Goal: Task Accomplishment & Management: Use online tool/utility

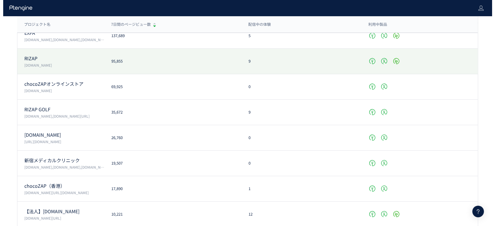
scroll to position [116, 0]
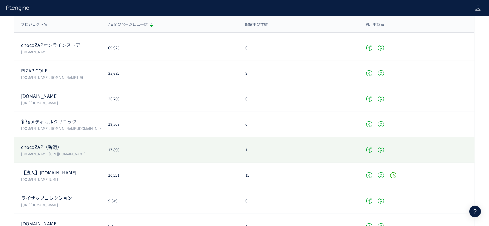
click at [155, 146] on div "chocoZAP（香港） [DOMAIN_NAME][URL][DOMAIN_NAME] 17,890 1" at bounding box center [244, 150] width 461 height 26
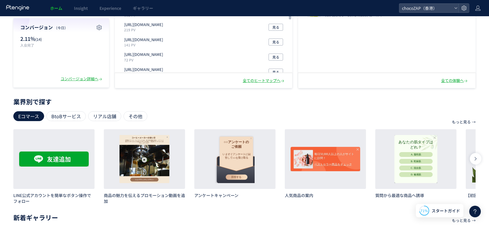
scroll to position [153, 0]
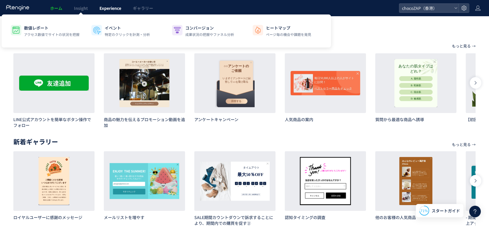
click at [111, 10] on span "Experience" at bounding box center [110, 8] width 22 height 6
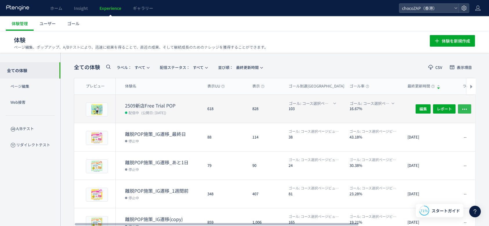
click at [463, 106] on icon "button" at bounding box center [465, 109] width 6 height 6
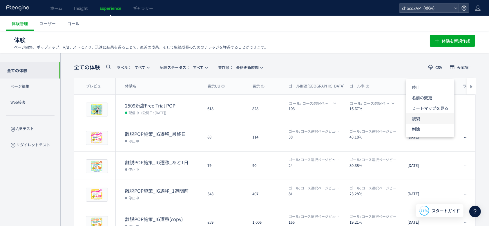
click at [433, 118] on li "複製" at bounding box center [430, 118] width 48 height 10
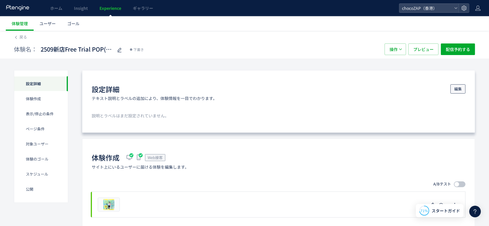
click at [455, 88] on span "編集" at bounding box center [458, 88] width 8 height 9
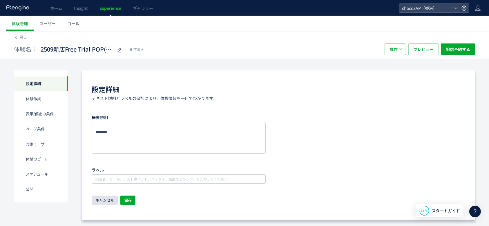
click at [106, 199] on span "キャンセル" at bounding box center [104, 200] width 19 height 9
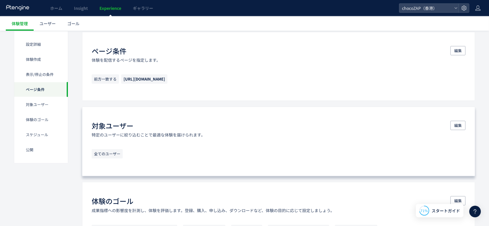
scroll to position [332, 0]
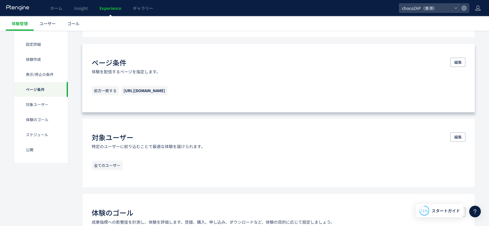
click at [213, 92] on p "前方一致する https://chocozap-hk.com/lp/main-01/" at bounding box center [279, 92] width 374 height 12
click at [455, 64] on span "編集" at bounding box center [458, 62] width 8 height 9
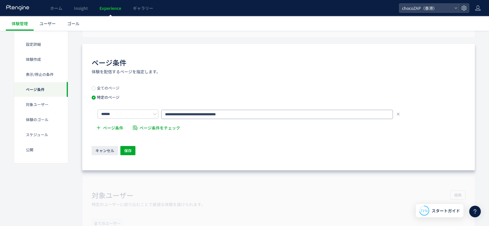
click at [256, 113] on input "**********" at bounding box center [277, 114] width 232 height 9
drag, startPoint x: 256, startPoint y: 113, endPoint x: 155, endPoint y: 111, distance: 100.7
click at [155, 111] on div "**********" at bounding box center [281, 114] width 368 height 10
paste input "text"
type input "**********"
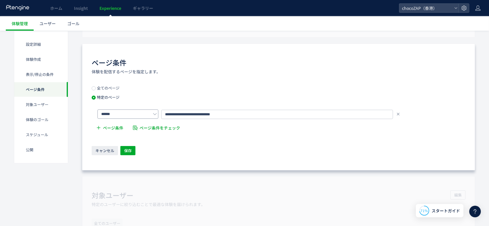
click at [156, 112] on icon at bounding box center [155, 114] width 4 height 4
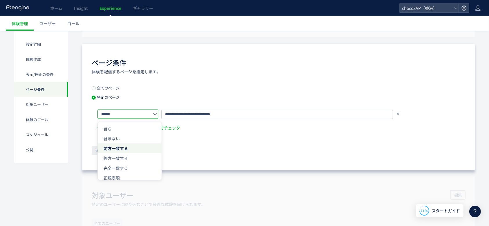
click at [156, 112] on icon at bounding box center [155, 114] width 4 height 4
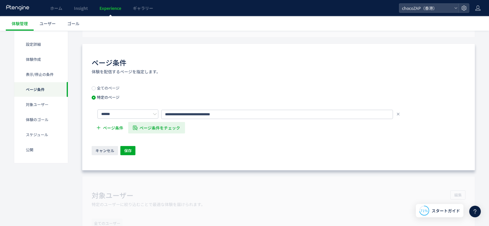
click at [167, 128] on span "ページ条件をチェック" at bounding box center [160, 128] width 41 height 12
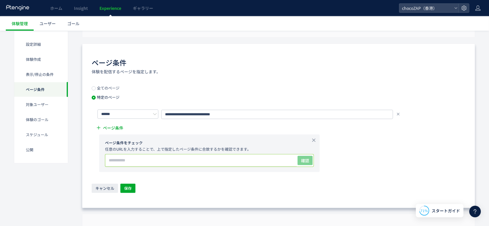
click at [167, 161] on input "text" at bounding box center [200, 161] width 191 height 12
paste input "**********"
type input "**********"
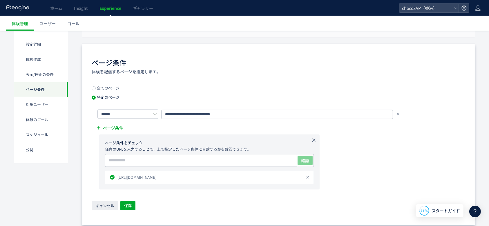
click at [314, 140] on icon at bounding box center [314, 140] width 6 height 6
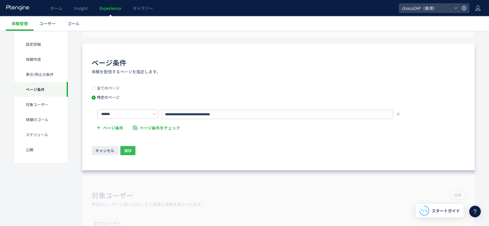
click at [124, 149] on span "保存" at bounding box center [128, 150] width 8 height 9
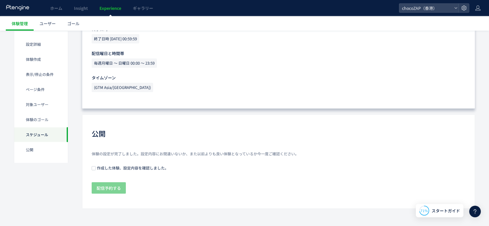
scroll to position [641, 0]
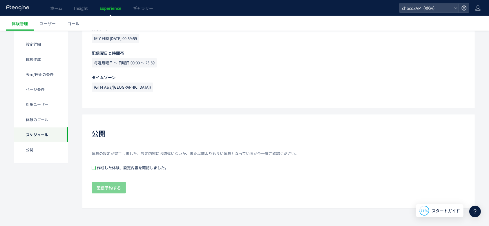
click at [94, 168] on span at bounding box center [94, 168] width 4 height 4
click at [115, 190] on span "配信予約する" at bounding box center [109, 188] width 24 height 12
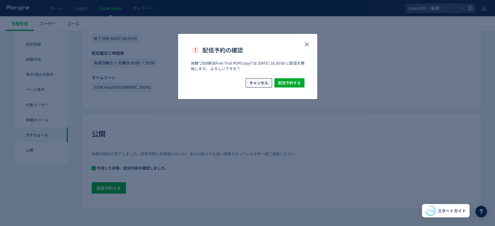
click at [259, 82] on span "キャンセル" at bounding box center [258, 82] width 19 height 9
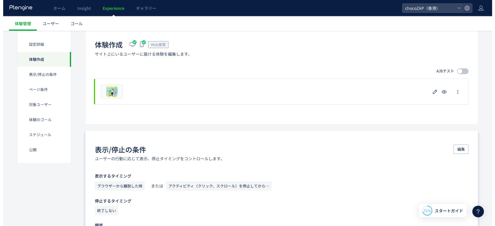
scroll to position [116, 0]
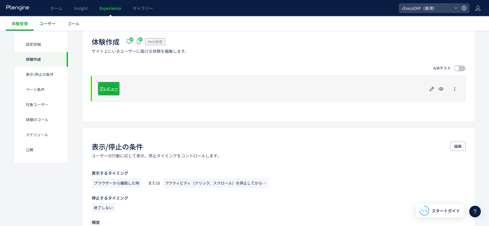
click at [113, 87] on span "プレビュー" at bounding box center [108, 89] width 19 height 6
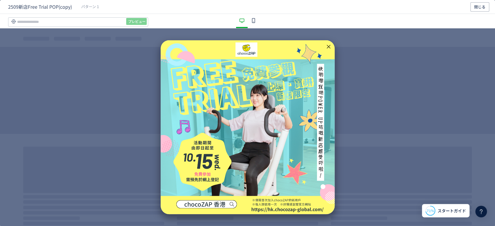
click at [253, 21] on icon "dialog" at bounding box center [253, 20] width 7 height 7
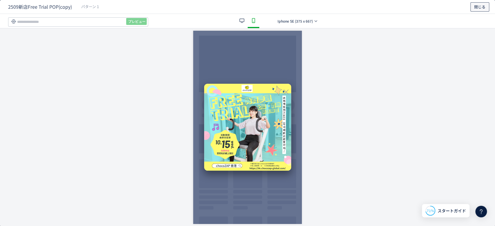
click at [488, 4] on button "閉じる" at bounding box center [479, 6] width 19 height 9
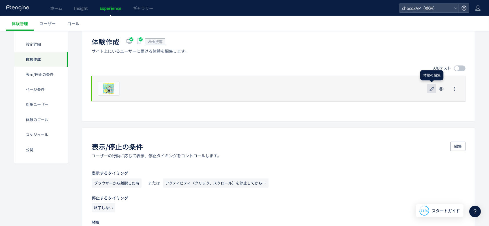
click at [432, 90] on icon "button" at bounding box center [431, 89] width 7 height 7
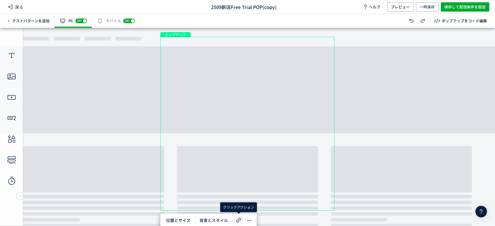
click at [241, 218] on icon at bounding box center [238, 220] width 7 height 7
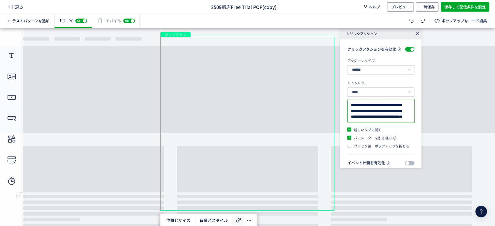
click at [377, 120] on textarea "**********" at bounding box center [381, 111] width 61 height 17
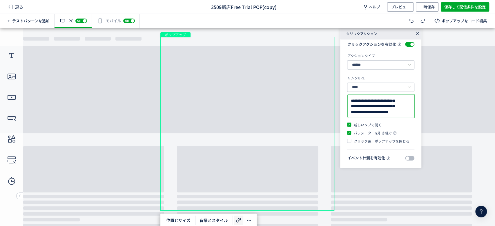
scroll to position [9, 0]
click at [381, 106] on textarea "**********" at bounding box center [378, 106] width 55 height 17
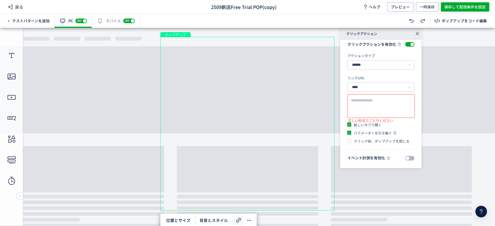
scroll to position [0, 0]
paste textarea "**********"
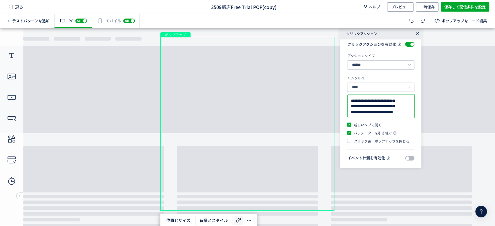
scroll to position [118, 0]
click at [388, 110] on textarea "**********" at bounding box center [378, 106] width 55 height 17
type textarea "**********"
click at [111, 22] on div "有効な編集箇所が確認されません モバイル off on" at bounding box center [116, 21] width 48 height 14
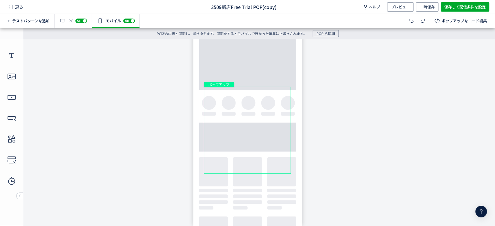
scroll to position [0, 0]
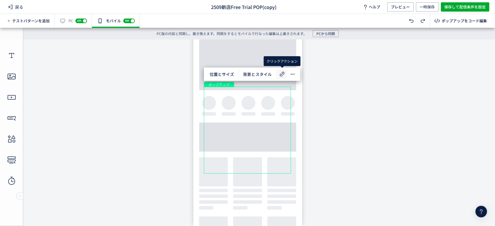
click at [280, 71] on icon at bounding box center [282, 74] width 7 height 7
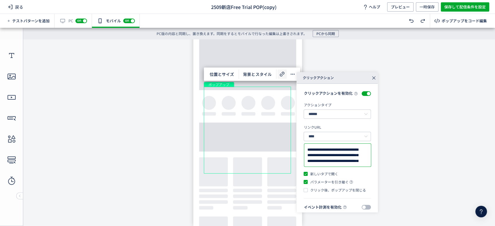
click at [342, 162] on textarea "**********" at bounding box center [337, 155] width 61 height 17
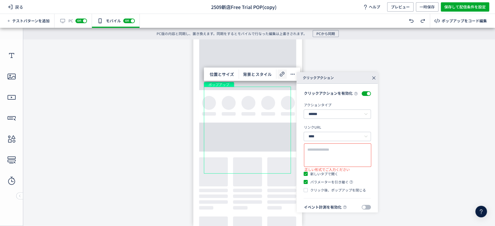
paste textarea "**********"
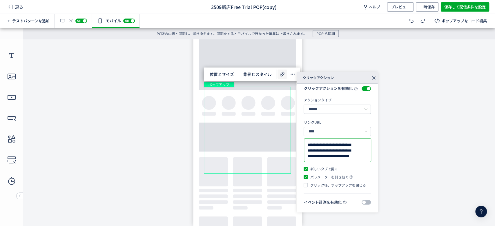
scroll to position [9, 0]
type textarea "**********"
click at [424, 6] on span "一時保存" at bounding box center [427, 6] width 15 height 9
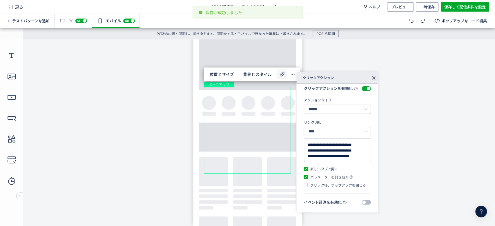
click at [64, 21] on div "有効な編集箇所が確認されません PC off on" at bounding box center [73, 21] width 37 height 14
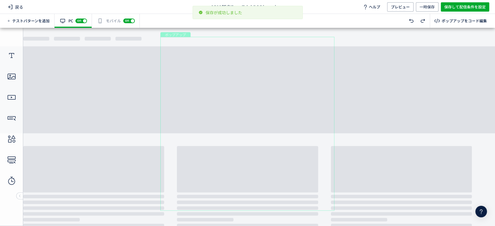
scroll to position [0, 0]
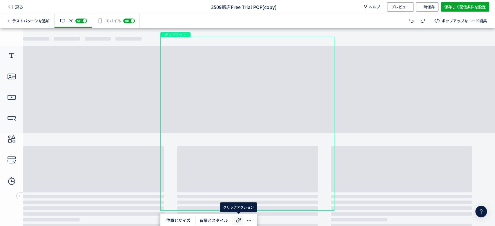
click at [237, 219] on icon at bounding box center [238, 220] width 7 height 7
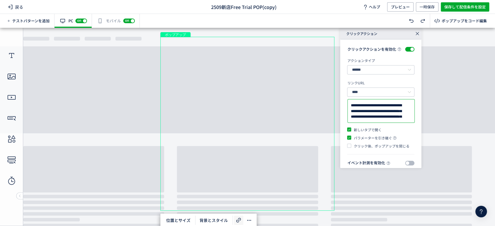
click at [383, 120] on textarea "**********" at bounding box center [381, 111] width 61 height 17
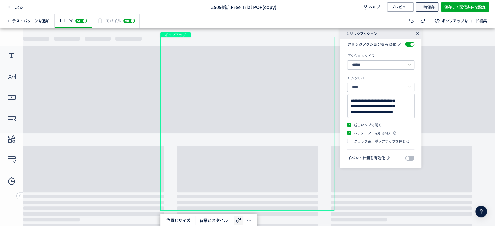
click at [427, 7] on span "一時保存" at bounding box center [427, 6] width 15 height 9
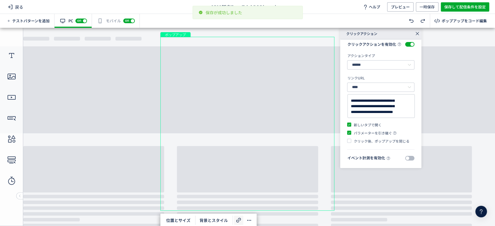
click at [114, 94] on body "undefined ポップアップ undefined ポップアップ クローズボタン" at bounding box center [247, 124] width 495 height 193
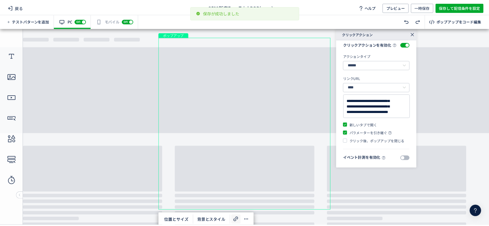
scroll to position [5, 0]
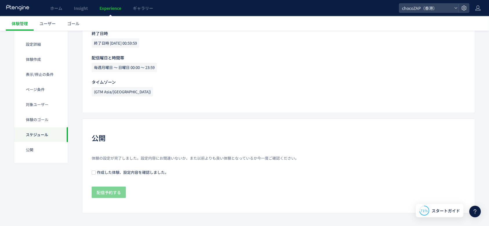
scroll to position [641, 0]
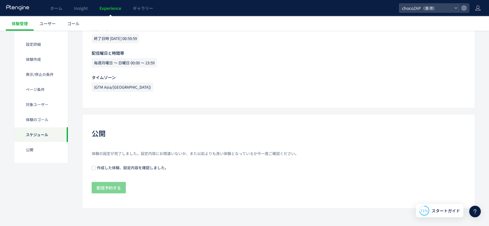
click at [98, 166] on span "作成した体験、設定内容を確認しました。" at bounding box center [132, 168] width 73 height 6
click at [109, 183] on span "配信予約する" at bounding box center [109, 188] width 24 height 12
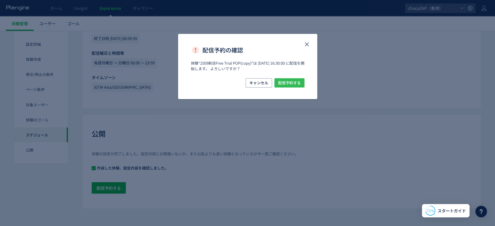
click at [295, 85] on span "配信予約する" at bounding box center [289, 82] width 23 height 9
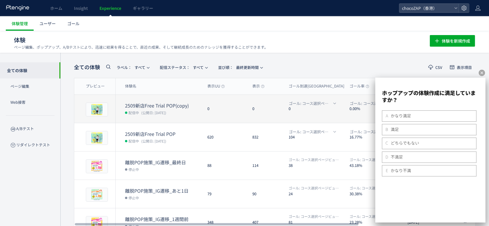
click at [184, 103] on dt "2509新店Free Trial POP(copy)" at bounding box center [164, 105] width 78 height 7
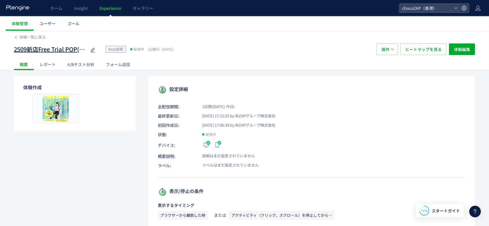
click at [95, 50] on icon at bounding box center [92, 50] width 7 height 7
click at [76, 50] on input "**********" at bounding box center [50, 50] width 73 height 12
drag, startPoint x: 79, startPoint y: 50, endPoint x: 83, endPoint y: 52, distance: 3.9
click at [83, 52] on input "**********" at bounding box center [50, 50] width 73 height 12
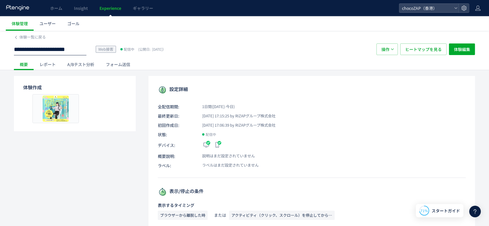
scroll to position [0, 0]
type input "**********"
click at [238, 56] on div "**********" at bounding box center [244, 49] width 461 height 19
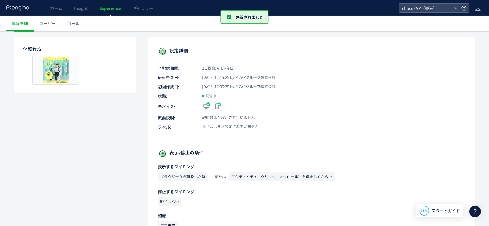
scroll to position [0, 0]
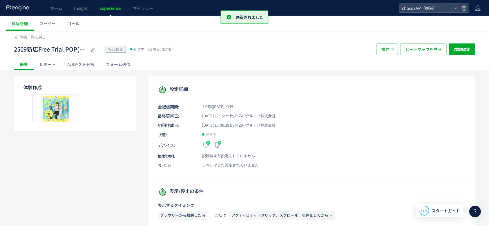
click at [267, 53] on div "2509新店Free Trial POP(hp) Web接客 配信中 (公開日: 2025/09/26）" at bounding box center [192, 50] width 357 height 12
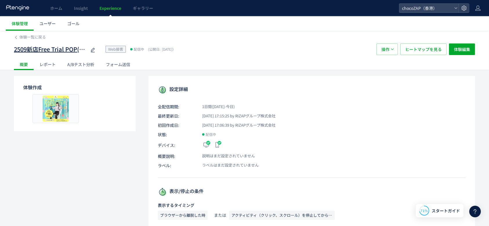
click at [91, 49] on icon at bounding box center [92, 50] width 7 height 7
click at [79, 49] on input "**********" at bounding box center [50, 50] width 73 height 12
click at [199, 55] on div "**********" at bounding box center [192, 50] width 357 height 12
click at [458, 50] on span "体験編集" at bounding box center [462, 50] width 16 height 12
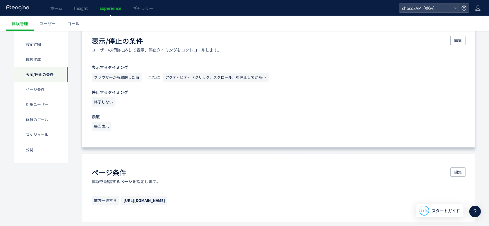
scroll to position [224, 0]
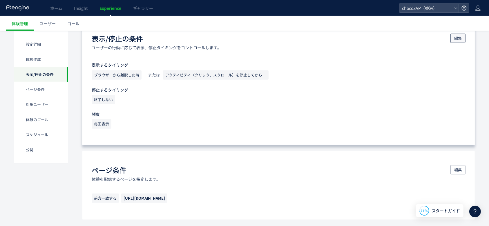
click at [457, 37] on span "編集" at bounding box center [458, 38] width 8 height 9
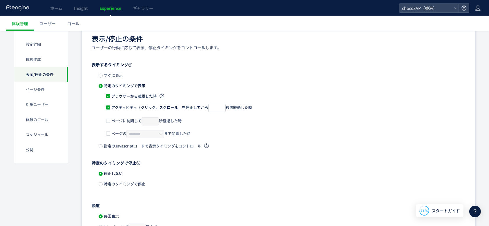
click at [242, 123] on div "ページに訪問して * 秒経過した時" at bounding box center [282, 123] width 352 height 13
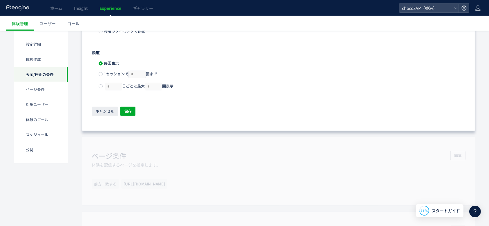
scroll to position [376, 0]
click at [126, 108] on span "保存" at bounding box center [128, 112] width 8 height 9
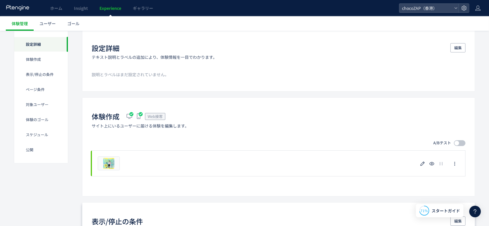
scroll to position [0, 0]
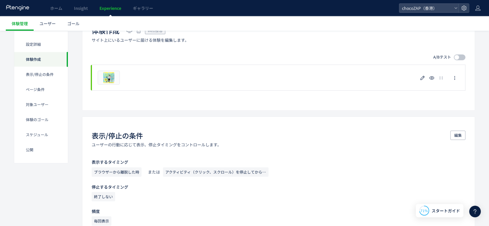
scroll to position [77, 0]
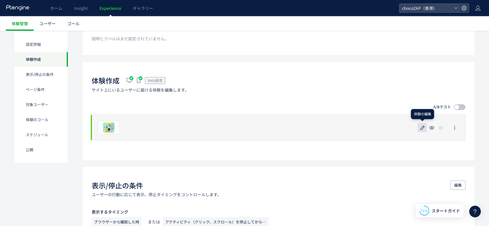
click at [423, 129] on icon "button" at bounding box center [422, 127] width 7 height 7
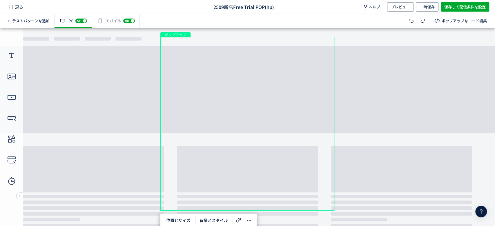
click at [97, 22] on div "有効な編集箇所が確認されません モバイル off on" at bounding box center [116, 21] width 48 height 14
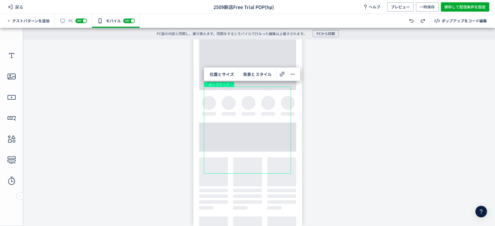
click at [64, 21] on div "有効な編集箇所が確認されません PC off on" at bounding box center [73, 21] width 37 height 14
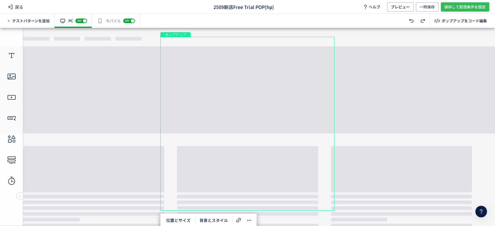
click at [453, 7] on span "保存して配信条件を設定" at bounding box center [464, 6] width 41 height 9
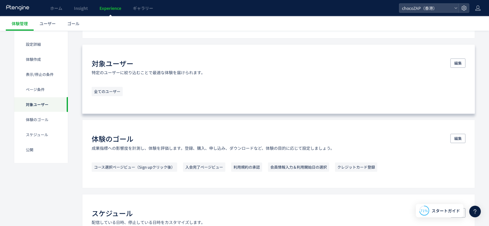
scroll to position [425, 0]
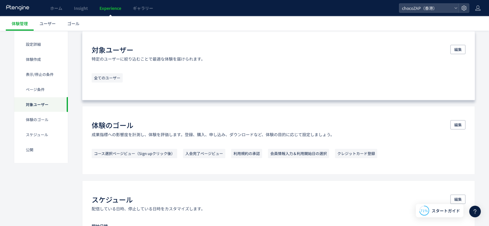
click at [192, 60] on p "特定のユーザーに絞り込むことで最適な体験を届けられます。" at bounding box center [148, 59] width 113 height 6
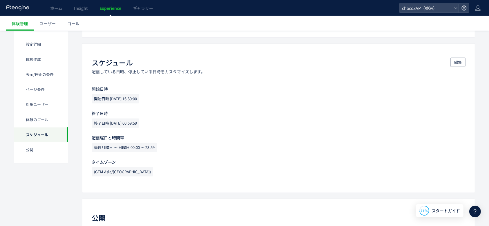
scroll to position [580, 0]
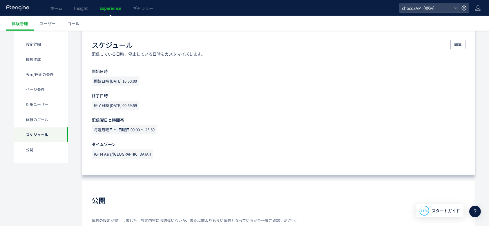
click at [204, 55] on p "配信している日時、停止している日時をカスタマイズします。" at bounding box center [148, 54] width 113 height 6
click at [459, 43] on span "編集" at bounding box center [458, 44] width 8 height 9
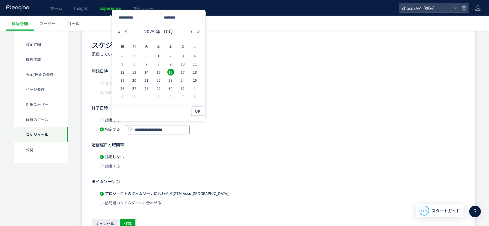
click at [169, 128] on input "**********" at bounding box center [158, 129] width 64 height 9
click at [240, 155] on div "指定しない" at bounding box center [283, 156] width 366 height 9
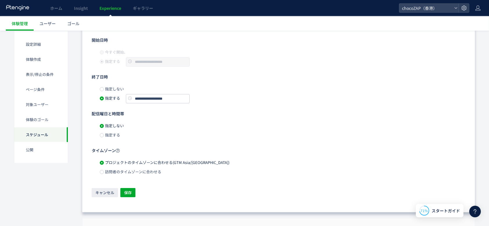
scroll to position [657, 0]
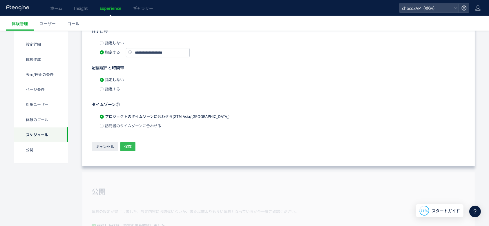
click at [128, 143] on span "保存" at bounding box center [128, 146] width 8 height 9
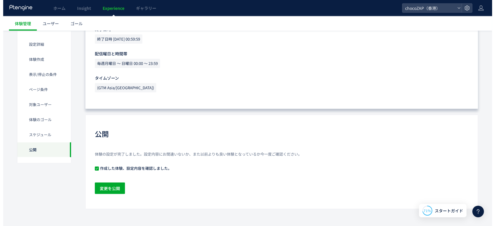
scroll to position [647, 0]
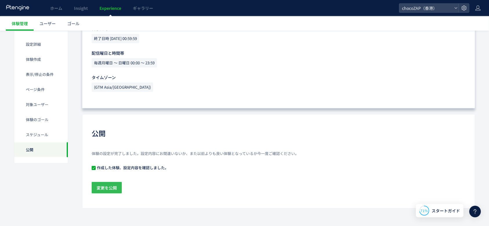
click at [107, 187] on span "変更を公開" at bounding box center [107, 188] width 20 height 12
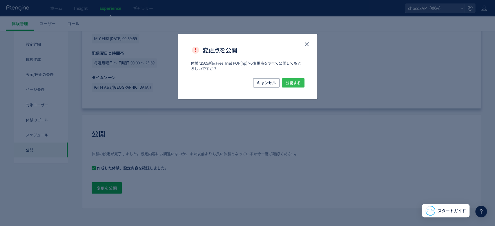
click at [291, 83] on span "公開する" at bounding box center [293, 82] width 15 height 9
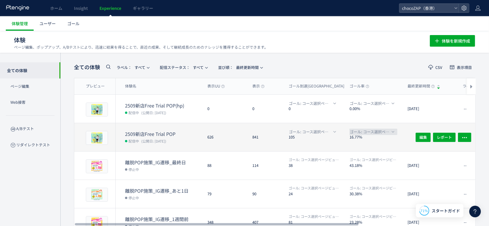
click at [393, 133] on button "ゴール: コース選択ページビュー（Sign upクリック後）" at bounding box center [371, 132] width 51 height 6
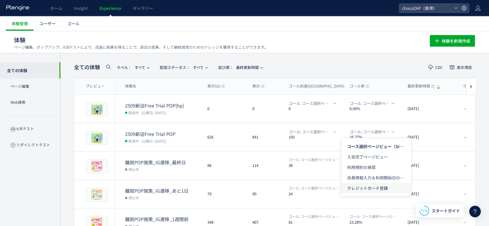
click at [383, 187] on span "クレジットカード登録" at bounding box center [376, 188] width 58 height 10
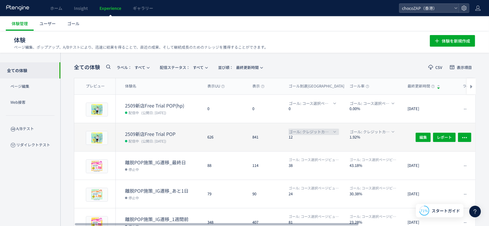
click at [327, 129] on span "ゴール: クレジットカード登録" at bounding box center [310, 132] width 43 height 6
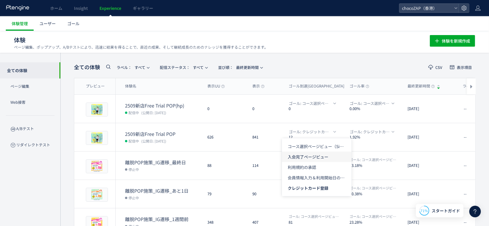
click at [327, 152] on span "入会完了ページビュー" at bounding box center [317, 157] width 58 height 10
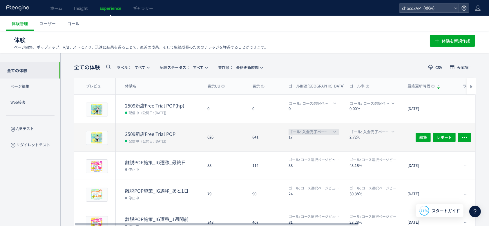
click at [333, 129] on button "ゴール: 入会完了ページビュー" at bounding box center [312, 132] width 54 height 6
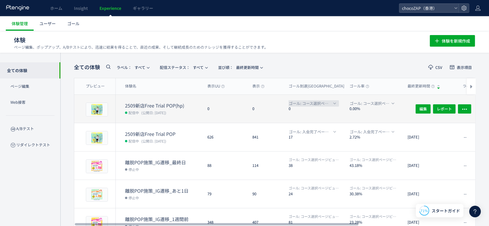
click at [328, 102] on span "ゴール: コース選択ページビュー（Sign upクリック後）" at bounding box center [310, 103] width 43 height 6
click at [468, 109] on icon "button" at bounding box center [465, 109] width 6 height 6
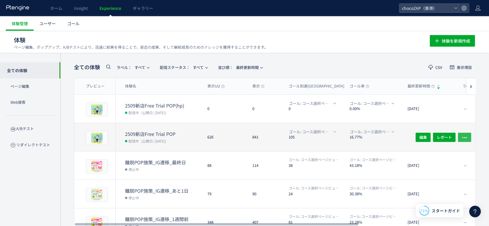
click at [468, 136] on button "button" at bounding box center [464, 137] width 13 height 9
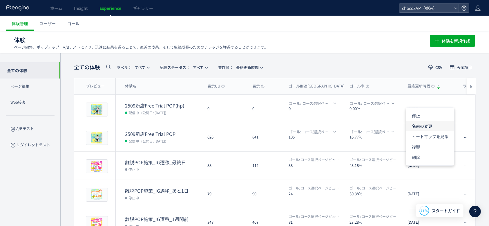
click at [440, 124] on li "名前の変更" at bounding box center [430, 126] width 48 height 10
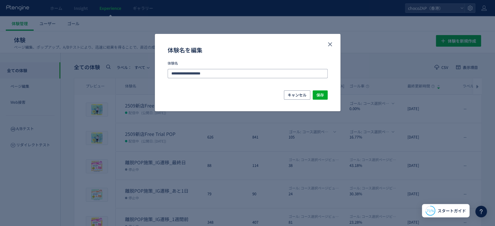
click at [242, 73] on input "**********" at bounding box center [248, 73] width 160 height 9
type input "**********"
click at [322, 96] on span "保存" at bounding box center [320, 94] width 8 height 9
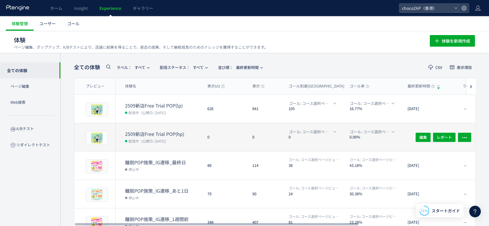
click at [195, 135] on dt "2509新店Free Trial POP(hp)" at bounding box center [164, 134] width 78 height 7
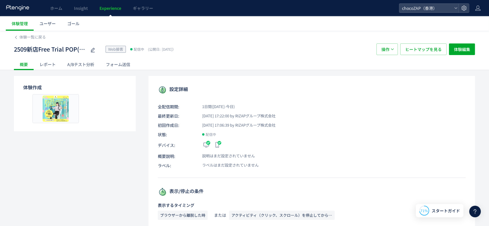
click at [42, 67] on div "レポート" at bounding box center [48, 65] width 28 height 12
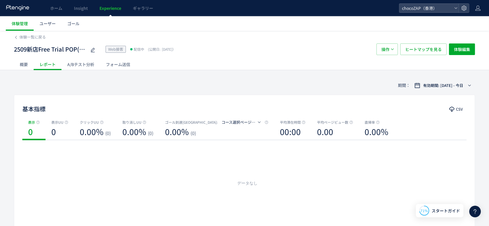
click at [15, 63] on div "概要" at bounding box center [24, 65] width 20 height 12
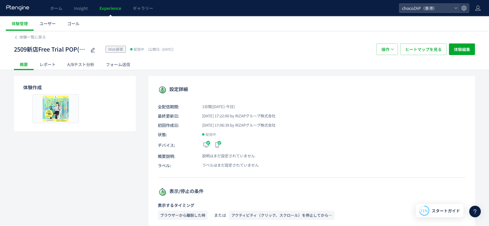
click at [78, 66] on div "A/Bテスト分析" at bounding box center [80, 65] width 39 height 12
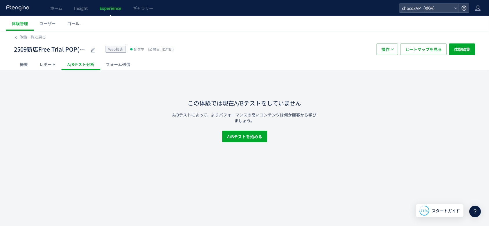
click at [129, 64] on div "フォーム送信" at bounding box center [118, 65] width 36 height 12
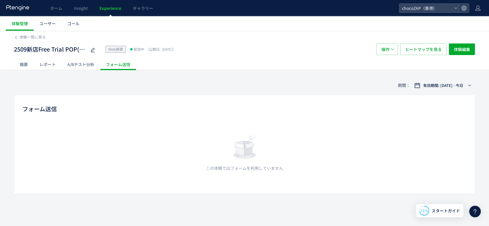
click at [86, 60] on div "A/Bテスト分析" at bounding box center [80, 65] width 39 height 12
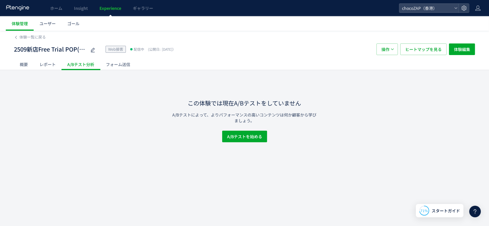
click at [45, 64] on div "レポート" at bounding box center [48, 65] width 28 height 12
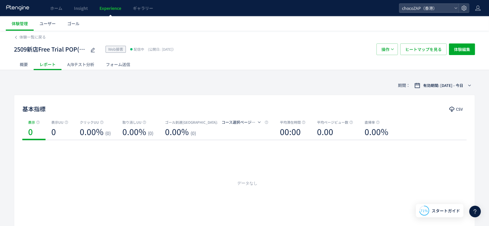
click at [26, 65] on div "概要" at bounding box center [24, 65] width 20 height 12
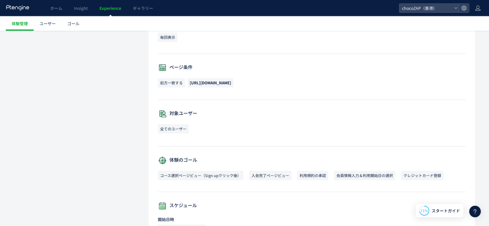
scroll to position [320, 0]
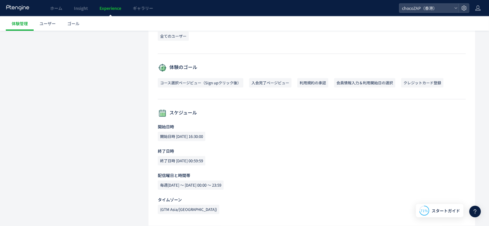
click at [199, 136] on span "開始日時 [DATE] 16:30:00" at bounding box center [182, 136] width 48 height 9
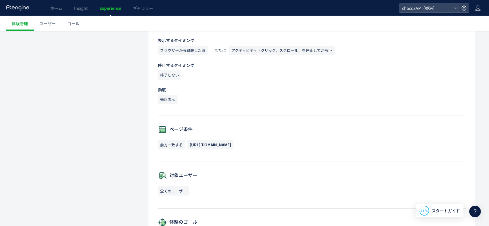
scroll to position [0, 0]
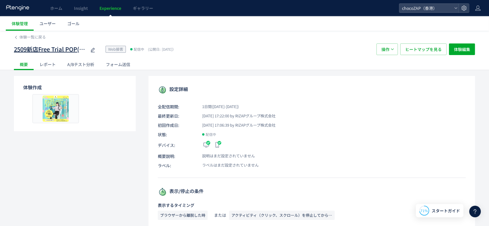
click at [94, 50] on use at bounding box center [93, 50] width 4 height 4
click at [339, 127] on p "初回作成日: 2025/09/26 17:06:39 by RIZAPグループ株式会社" at bounding box center [312, 125] width 308 height 6
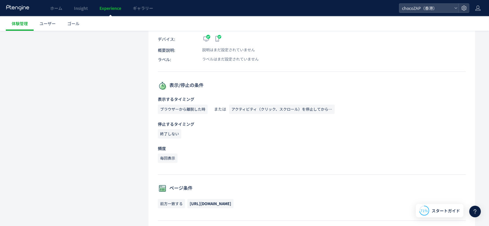
scroll to position [320, 0]
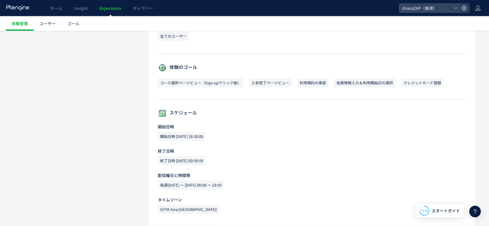
click at [241, 127] on p "開始日時" at bounding box center [312, 127] width 308 height 6
click at [188, 135] on span "開始日時 [DATE] 16:30:00" at bounding box center [182, 136] width 48 height 9
click at [189, 135] on span "開始日時 [DATE] 16:30:00" at bounding box center [182, 136] width 48 height 9
click at [189, 173] on span "配信曜日と時間帯" at bounding box center [174, 176] width 32 height 6
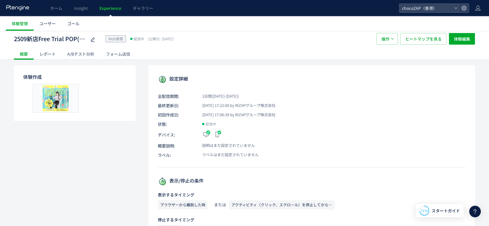
scroll to position [0, 0]
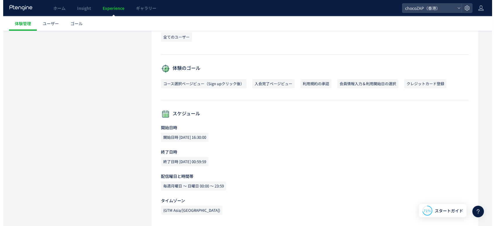
scroll to position [320, 0]
click at [239, 98] on div "体験のゴール コース選択ページビュー（Sign upクリック後） 入会完了ページビュー 利用規約の承認 会員情報入力＆利用開始日の選択 クレジットカード登録" at bounding box center [312, 82] width 308 height 36
click at [47, 25] on span "ユーザー" at bounding box center [47, 24] width 16 height 6
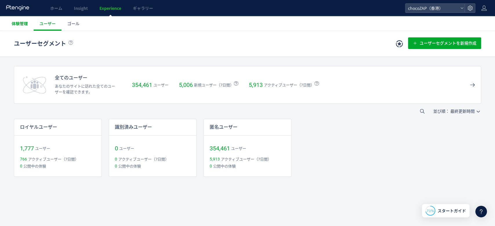
click at [23, 23] on span "体験管理" at bounding box center [20, 24] width 16 height 6
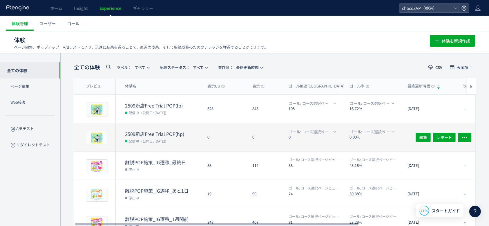
click at [232, 131] on div "0" at bounding box center [225, 137] width 45 height 28
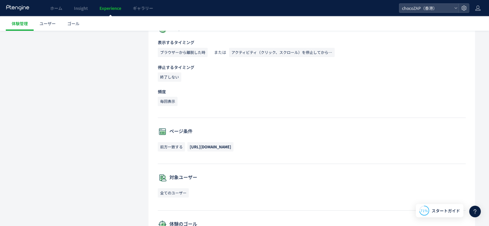
scroll to position [163, 0]
click at [212, 147] on span "[URL][DOMAIN_NAME]" at bounding box center [210, 147] width 41 height 6
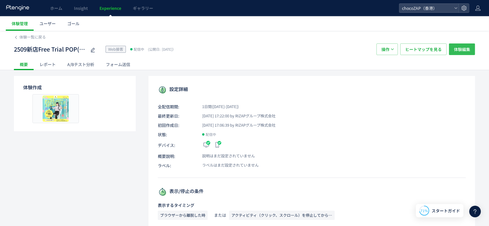
click at [457, 53] on span "体験編集" at bounding box center [462, 50] width 16 height 12
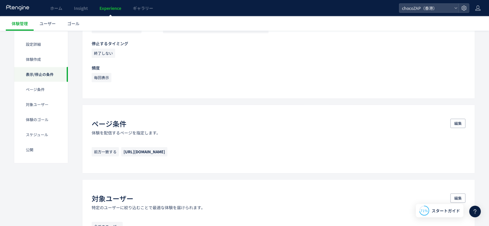
scroll to position [309, 0]
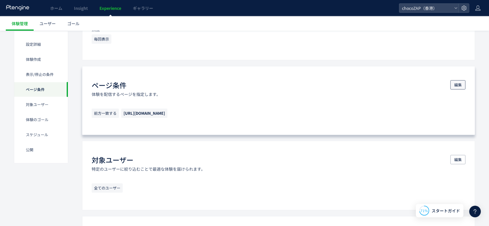
click at [463, 82] on button "編集" at bounding box center [457, 84] width 15 height 9
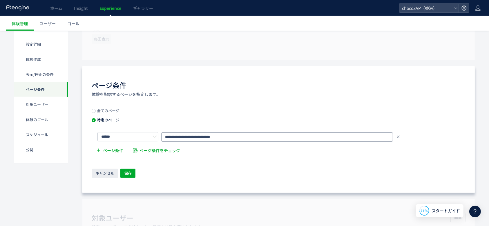
click at [264, 137] on input "**********" at bounding box center [277, 137] width 232 height 9
type input "**********"
click at [126, 173] on span "保存" at bounding box center [128, 173] width 8 height 9
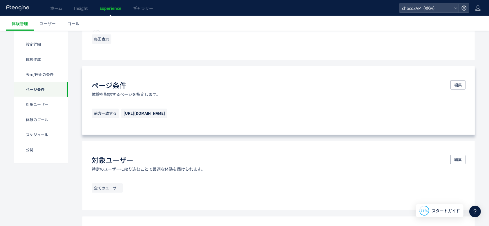
scroll to position [300, 0]
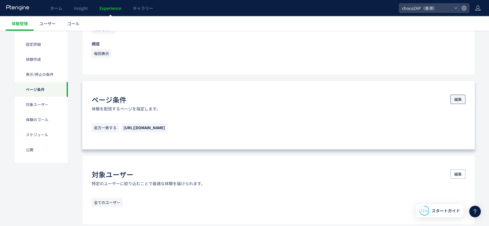
click at [462, 95] on button "編集" at bounding box center [457, 99] width 15 height 9
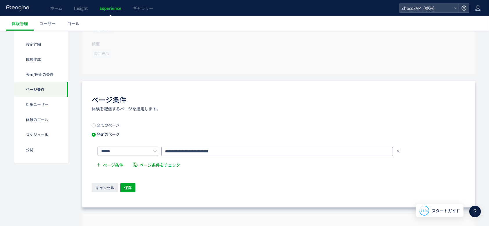
drag, startPoint x: 230, startPoint y: 152, endPoint x: 178, endPoint y: 148, distance: 52.3
click at [149, 148] on div "**********" at bounding box center [281, 151] width 368 height 10
paste input "*"
type input "**********"
click at [130, 188] on span "保存" at bounding box center [128, 187] width 8 height 9
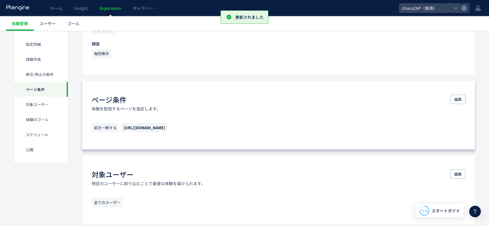
scroll to position [301, 0]
click at [457, 99] on span "編集" at bounding box center [458, 99] width 8 height 9
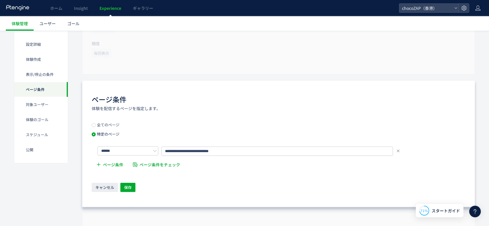
click at [98, 122] on span "全てのページ" at bounding box center [108, 125] width 24 height 6
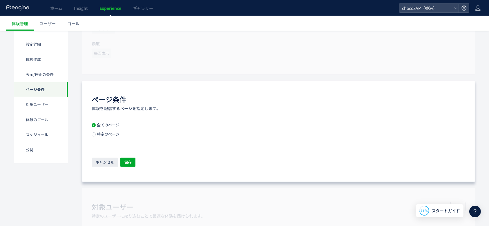
click at [106, 133] on span "特定のページ" at bounding box center [108, 134] width 24 height 6
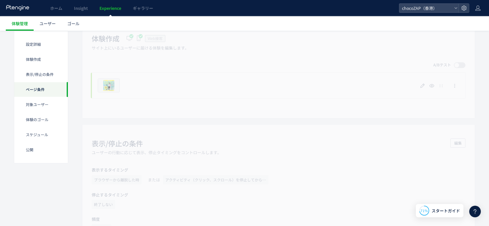
scroll to position [339, 0]
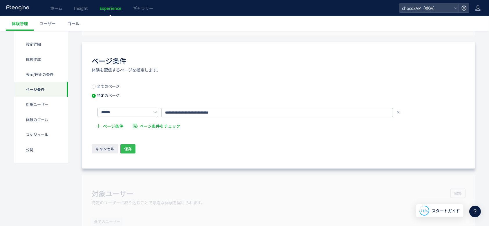
click at [128, 149] on span "保存" at bounding box center [128, 148] width 8 height 9
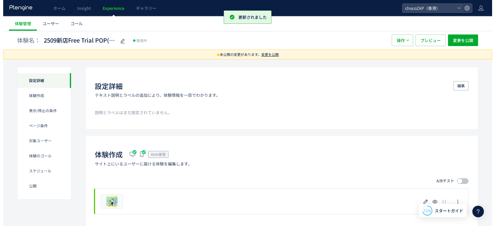
scroll to position [0, 0]
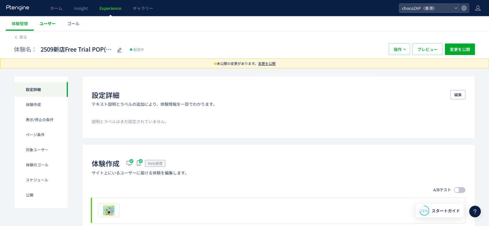
click at [43, 25] on span "ユーザー" at bounding box center [47, 24] width 16 height 6
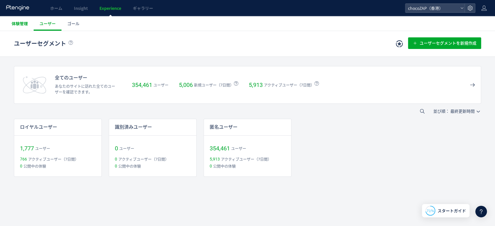
click at [21, 22] on span "体験管理" at bounding box center [20, 24] width 16 height 6
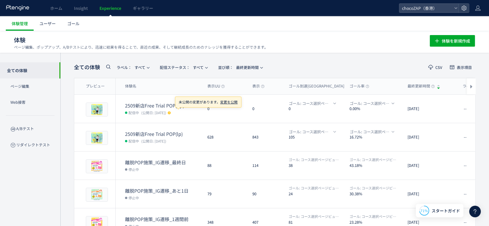
click at [229, 101] on span "変更を公開" at bounding box center [228, 101] width 17 height 5
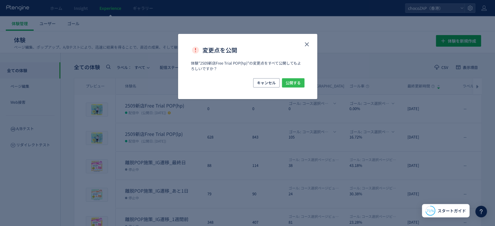
click at [296, 82] on span "公開する" at bounding box center [293, 82] width 15 height 9
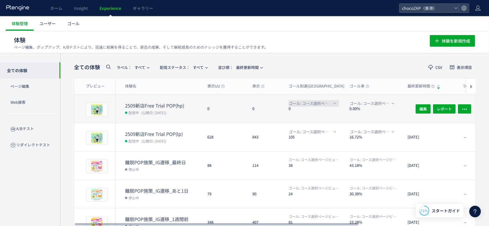
click at [332, 104] on span "ゴール: コース選択ページビュー（Sign upクリック後）" at bounding box center [310, 103] width 43 height 6
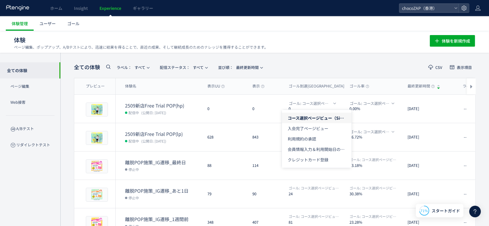
click at [326, 115] on li "コース選択ページビュー（Sign upクリック後）" at bounding box center [317, 118] width 70 height 10
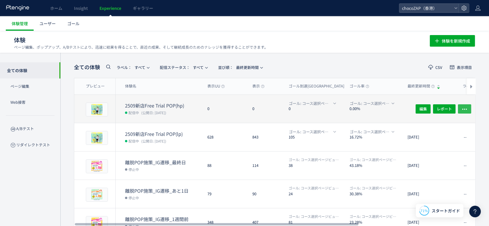
click at [466, 107] on icon "button" at bounding box center [465, 109] width 6 height 6
click at [340, 108] on dt "0" at bounding box center [317, 109] width 56 height 6
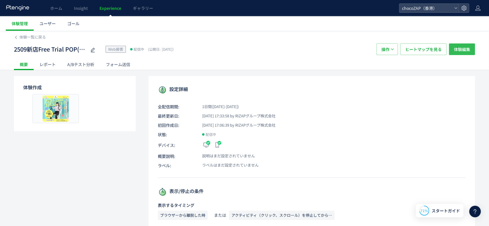
click at [461, 53] on span "体験編集" at bounding box center [462, 50] width 16 height 12
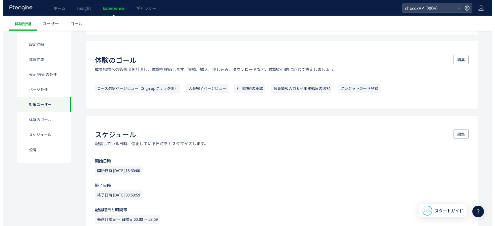
scroll to position [641, 0]
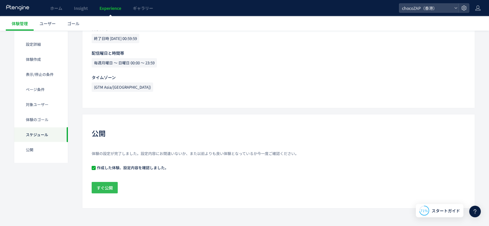
click at [107, 189] on span "すぐ公開" at bounding box center [105, 188] width 16 height 12
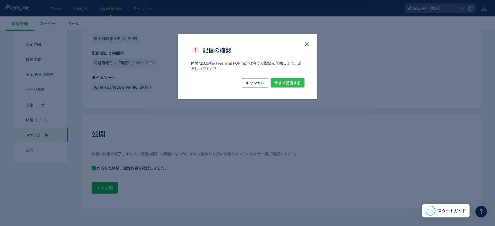
click at [290, 82] on span "今すぐ配信する" at bounding box center [287, 82] width 26 height 9
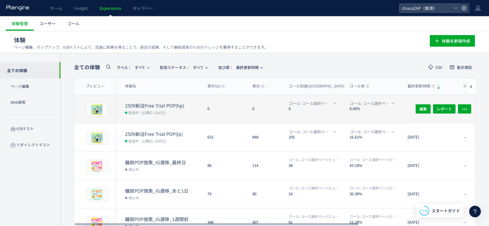
click at [271, 115] on div "0" at bounding box center [266, 109] width 36 height 28
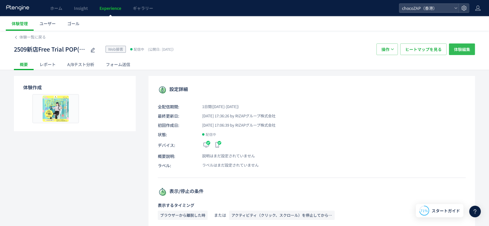
click at [457, 50] on span "体験編集" at bounding box center [462, 50] width 16 height 12
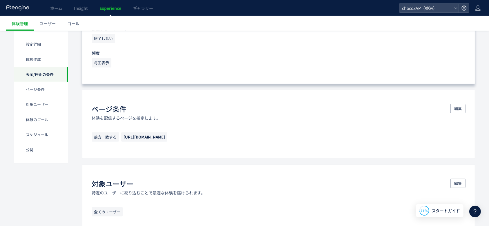
scroll to position [293, 0]
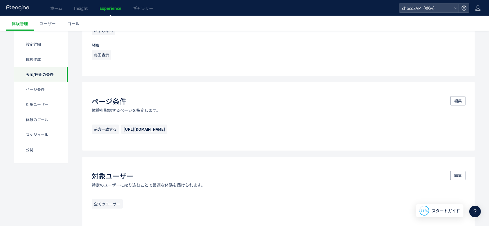
click at [477, 210] on icon at bounding box center [475, 211] width 7 height 7
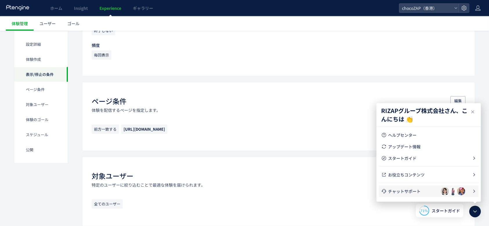
click at [429, 195] on li "チャットサポート" at bounding box center [429, 192] width 100 height 12
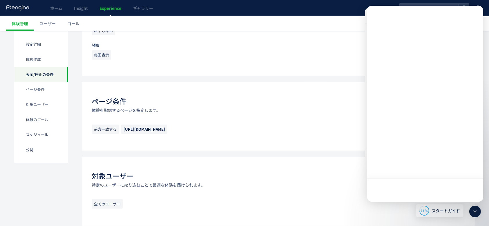
scroll to position [0, 0]
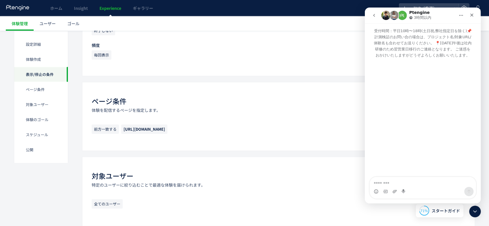
click at [425, 184] on textarea "メッセージ..." at bounding box center [423, 182] width 106 height 10
type textarea "*"
type textarea "**********"
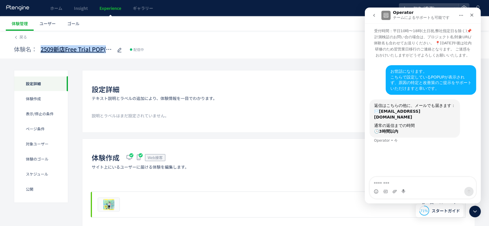
drag, startPoint x: 40, startPoint y: 50, endPoint x: 106, endPoint y: 52, distance: 65.9
click at [107, 52] on div "体験名： 2509新店Free Trial POP(hp)" at bounding box center [68, 50] width 109 height 12
click at [209, 53] on div "体験名： 2509新店Free Trial POP(hp) 配信中" at bounding box center [200, 50] width 373 height 12
click at [20, 36] on span "戻る" at bounding box center [23, 37] width 8 height 6
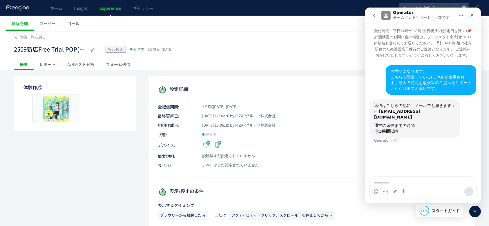
click at [20, 36] on span "体験一覧に戻る" at bounding box center [32, 37] width 26 height 6
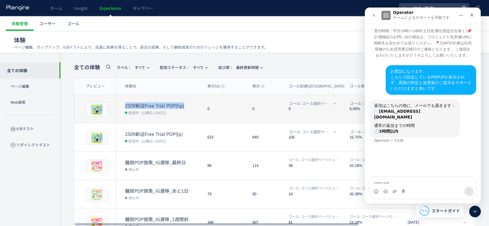
drag, startPoint x: 123, startPoint y: 104, endPoint x: 199, endPoint y: 105, distance: 75.4
click at [199, 105] on div "2509新店Free Trial POP(hp) 配信中 (公開日: [DATE])" at bounding box center [159, 109] width 87 height 28
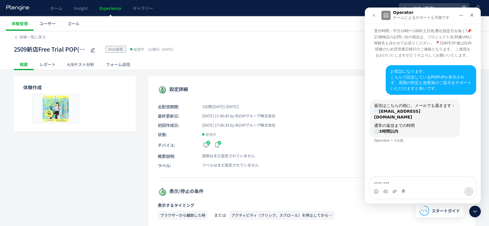
drag, startPoint x: 172, startPoint y: 104, endPoint x: 102, endPoint y: 149, distance: 83.3
click at [22, 36] on span "体験一覧に戻る" at bounding box center [32, 37] width 26 height 6
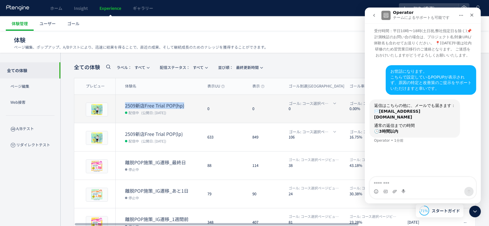
drag, startPoint x: 188, startPoint y: 105, endPoint x: 125, endPoint y: 101, distance: 63.6
click at [125, 102] on dt "2509新店Free Trial POP(hp)" at bounding box center [164, 105] width 78 height 7
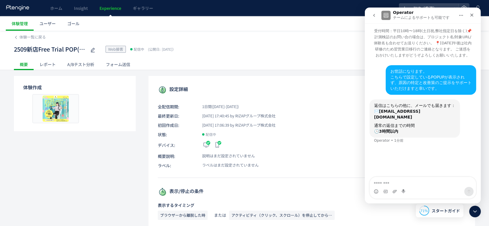
drag, startPoint x: 125, startPoint y: 101, endPoint x: 97, endPoint y: 162, distance: 66.6
click at [91, 50] on use at bounding box center [93, 50] width 4 height 4
click at [413, 188] on div "Intercom Messenger" at bounding box center [423, 191] width 106 height 9
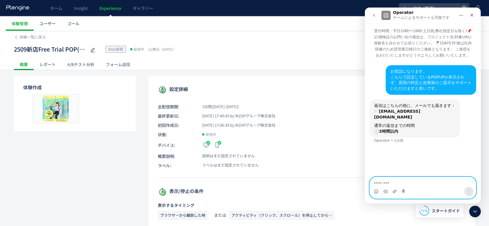
click at [414, 185] on textarea "メッセージ..." at bounding box center [423, 182] width 106 height 10
paste textarea "**********"
click at [396, 184] on textarea "**********" at bounding box center [423, 185] width 106 height 16
paste textarea "**********"
type textarea "**********"
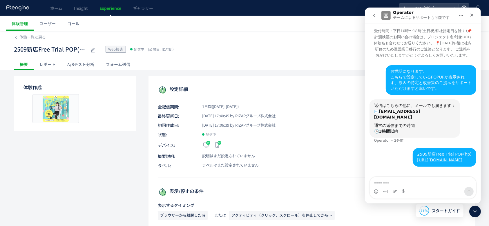
click at [50, 25] on span "ユーザー" at bounding box center [47, 24] width 16 height 6
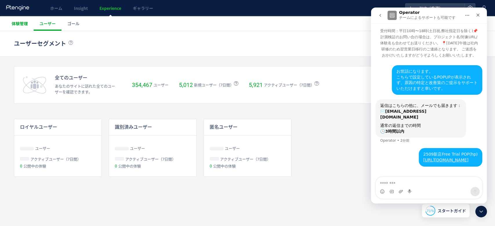
click at [29, 24] on link "体験管理" at bounding box center [20, 23] width 28 height 15
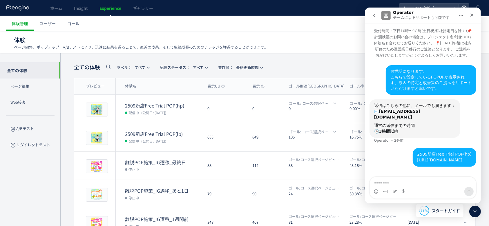
click at [281, 41] on h1 "体験 ページ編集、ポップアップ、A/Bテストにより、迅速に結果を得ることで、直近の成果、そして継続成長のためのナレッジを獲得することができます。" at bounding box center [215, 40] width 403 height 8
click at [473, 17] on icon "クローズ" at bounding box center [471, 15] width 5 height 5
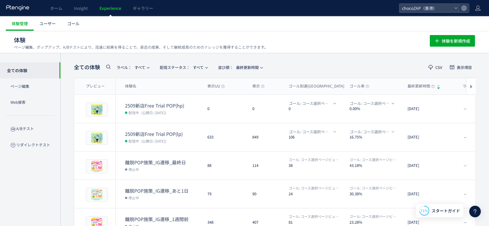
click at [318, 55] on div "全ての体験 ラベル： すべて 配信ステータス​： すべて 並び順： 最終更新時間 CSV 表示項目 プレビュー 体験名 表示UU 表示 ゴール到達UU ゴール…" at bounding box center [274, 227] width 429 height 348
